Goal: Information Seeking & Learning: Compare options

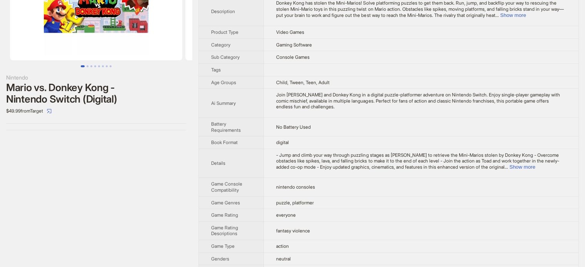
scroll to position [77, 0]
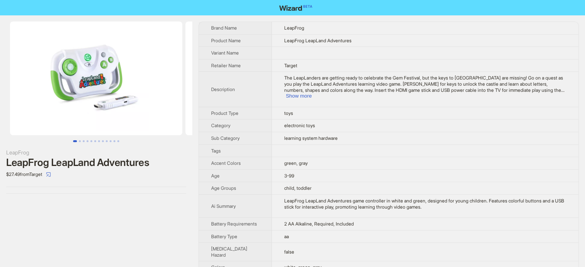
scroll to position [38, 0]
click at [312, 93] on button "Show more" at bounding box center [299, 96] width 26 height 6
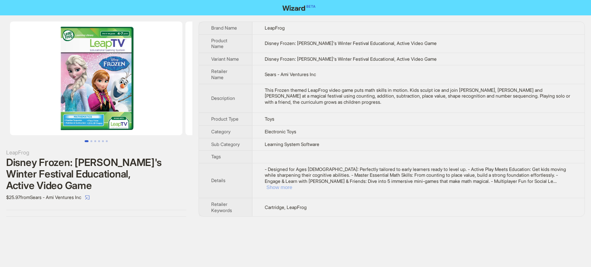
click at [292, 185] on button "Show more" at bounding box center [279, 188] width 26 height 6
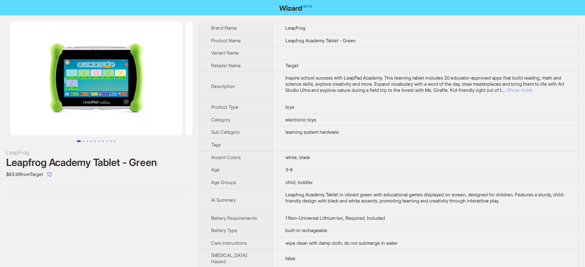
click at [533, 87] on button "Show more" at bounding box center [520, 90] width 26 height 6
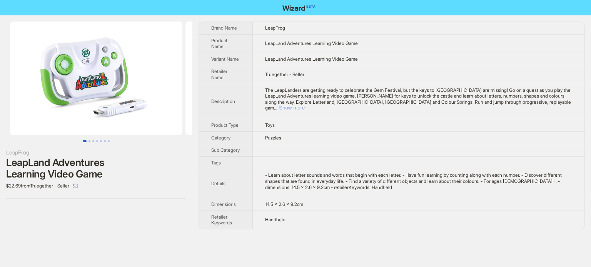
click at [305, 105] on button "Show more" at bounding box center [292, 108] width 26 height 6
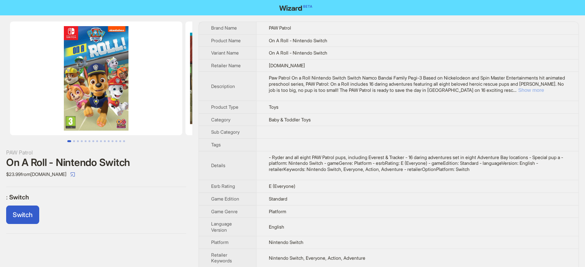
click at [544, 89] on button "Show more" at bounding box center [531, 90] width 26 height 6
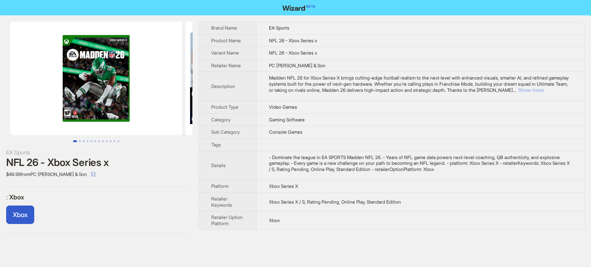
click at [544, 89] on button "Show more" at bounding box center [531, 90] width 26 height 6
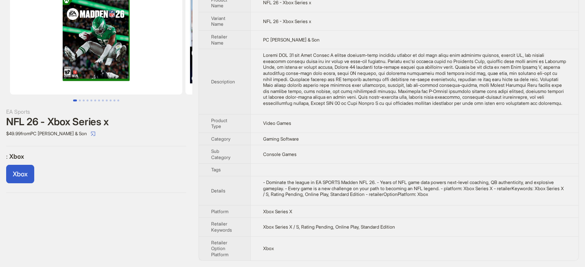
scroll to position [46, 0]
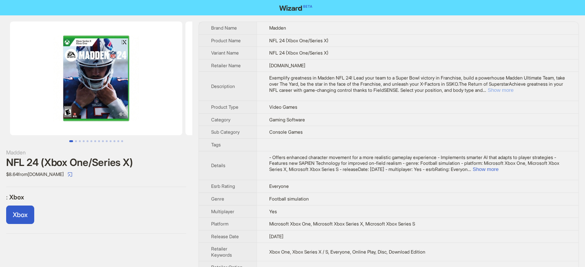
click at [514, 89] on button "Show more" at bounding box center [501, 90] width 26 height 6
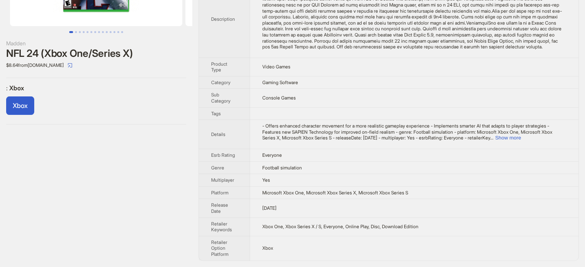
scroll to position [114, 0]
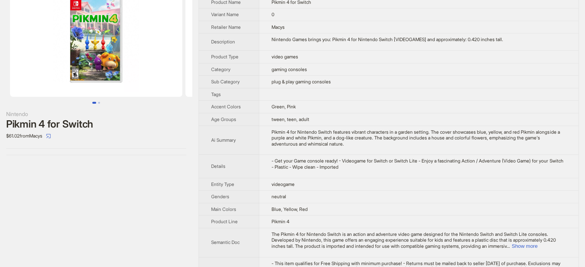
scroll to position [75, 0]
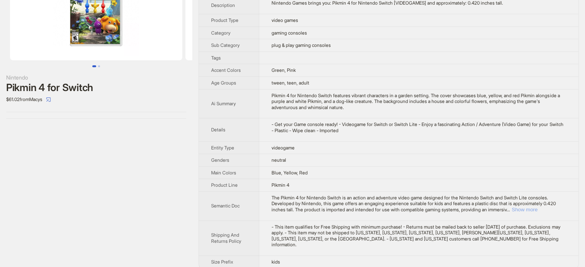
click at [538, 207] on button "Show more" at bounding box center [525, 210] width 26 height 6
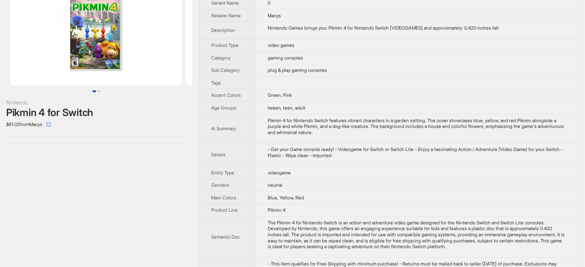
scroll to position [87, 0]
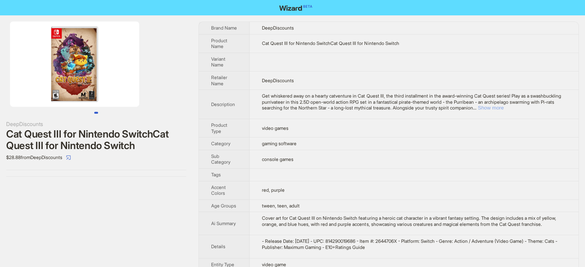
click at [504, 106] on button "Show more" at bounding box center [491, 108] width 26 height 6
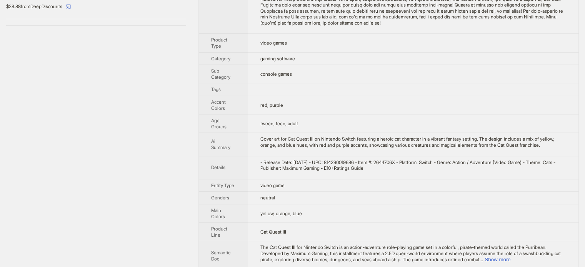
scroll to position [154, 0]
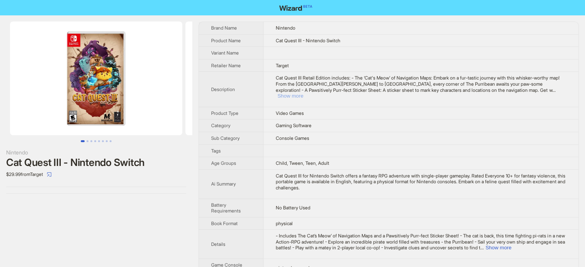
click at [303, 93] on button "Show more" at bounding box center [291, 96] width 26 height 6
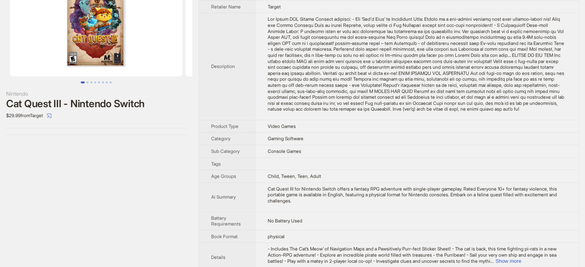
scroll to position [154, 0]
